Goal: Transaction & Acquisition: Book appointment/travel/reservation

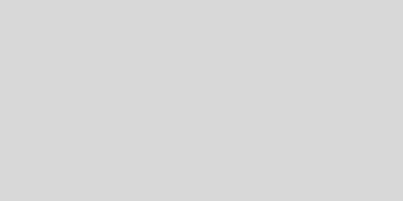
select select "es"
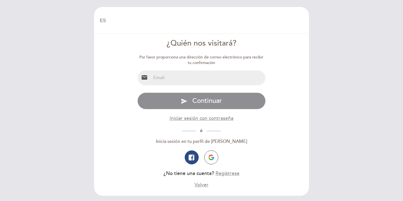
click at [181, 77] on input "email" at bounding box center [208, 78] width 114 height 15
type input "antonioherruzo@gmail.com"
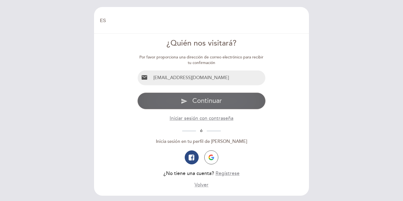
click at [193, 102] on span "Continuar" at bounding box center [207, 101] width 30 height 8
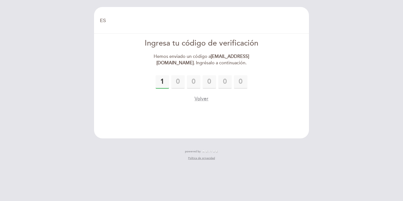
type input "1"
type input "0"
type input "5"
type input "1"
type input "9"
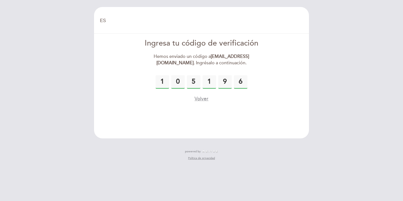
type input "6"
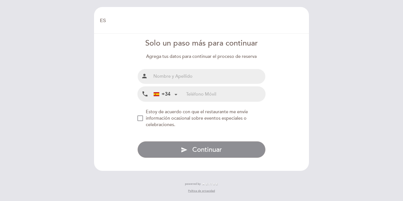
click at [188, 80] on input "text" at bounding box center [208, 76] width 114 height 15
type input "[PERSON_NAME]"
click at [191, 96] on input "tel" at bounding box center [225, 94] width 79 height 15
type input "651693151"
click at [142, 117] on div "NEW_MODAL_AGREE_RESTAURANT_SEND_OCCASIONAL_INFO" at bounding box center [140, 119] width 6 height 6
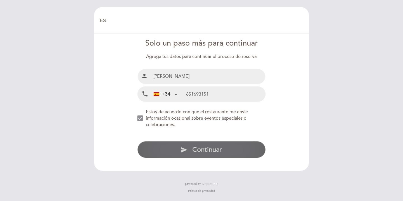
click at [176, 151] on button "send Continuar" at bounding box center [201, 149] width 128 height 17
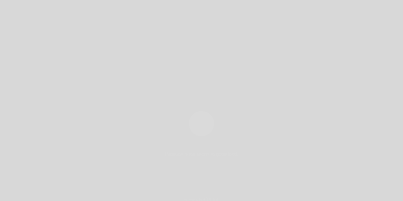
select select "es"
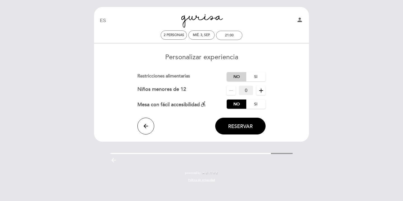
click at [236, 77] on label "No" at bounding box center [237, 76] width 20 height 9
click at [232, 128] on span "Reservar" at bounding box center [240, 126] width 25 height 6
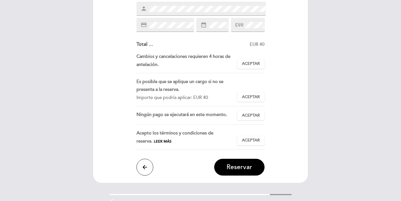
scroll to position [104, 0]
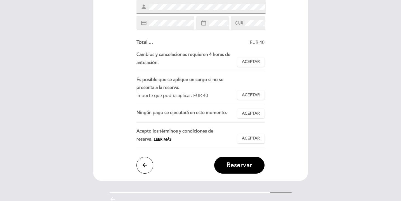
click at [154, 141] on span "Leer más" at bounding box center [163, 139] width 18 height 4
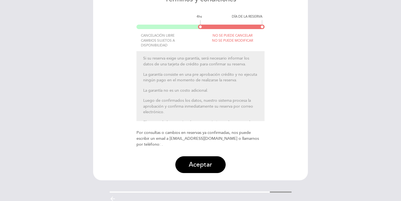
scroll to position [78, 0]
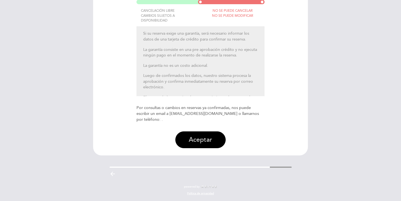
click at [200, 144] on button "Aceptar" at bounding box center [200, 139] width 50 height 17
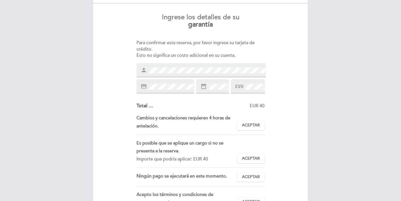
scroll to position [58, 0]
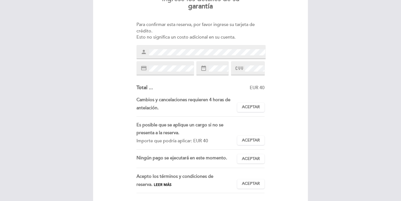
click at [245, 71] on span at bounding box center [254, 68] width 21 height 7
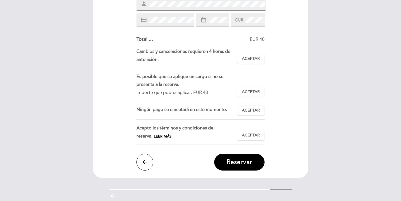
scroll to position [129, 0]
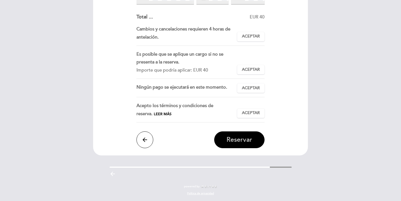
click at [239, 141] on span "Reservar" at bounding box center [240, 140] width 26 height 8
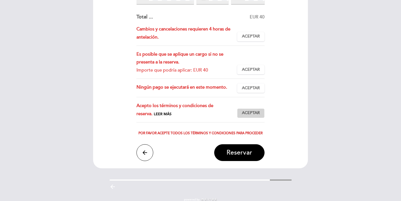
click at [244, 114] on span "Aceptar" at bounding box center [251, 113] width 18 height 6
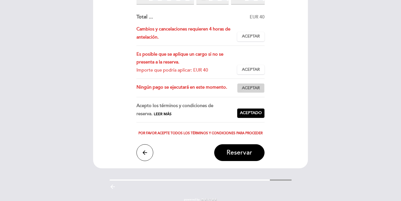
click at [249, 91] on button "Aceptar Aceptado" at bounding box center [250, 88] width 27 height 10
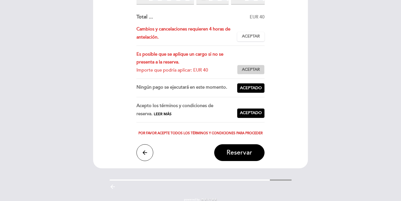
click at [250, 71] on span "Aceptar" at bounding box center [251, 70] width 18 height 6
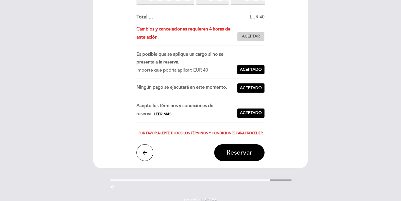
click at [251, 32] on button "Aceptar Aceptado" at bounding box center [250, 37] width 27 height 10
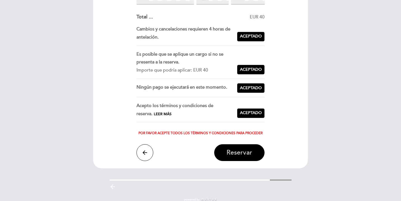
click at [236, 150] on span "Reservar" at bounding box center [240, 153] width 26 height 8
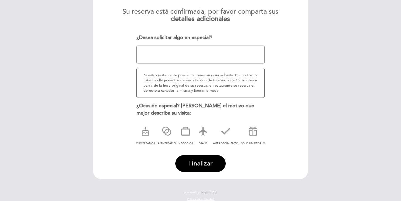
scroll to position [62, 0]
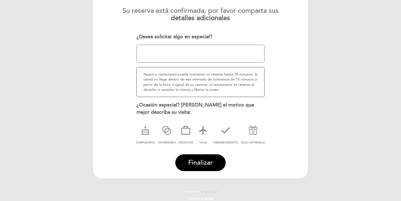
click at [183, 50] on textarea at bounding box center [201, 54] width 128 height 18
type textarea "Cumpleaños de mi amigo, de [PERSON_NAME]"
click at [143, 135] on icon at bounding box center [145, 130] width 15 height 15
click at [195, 161] on span "Finalizar" at bounding box center [200, 163] width 25 height 8
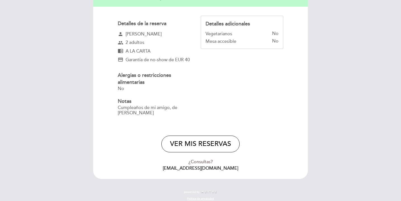
scroll to position [0, 0]
